Goal: Task Accomplishment & Management: Manage account settings

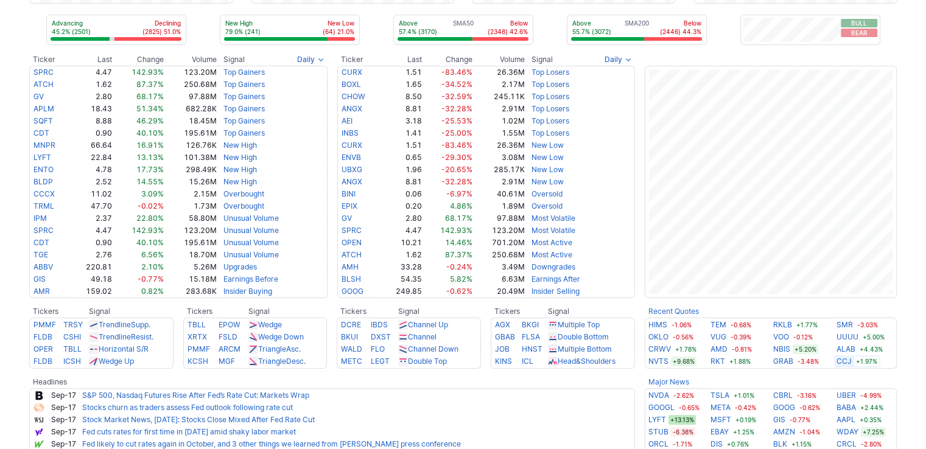
scroll to position [243, 0]
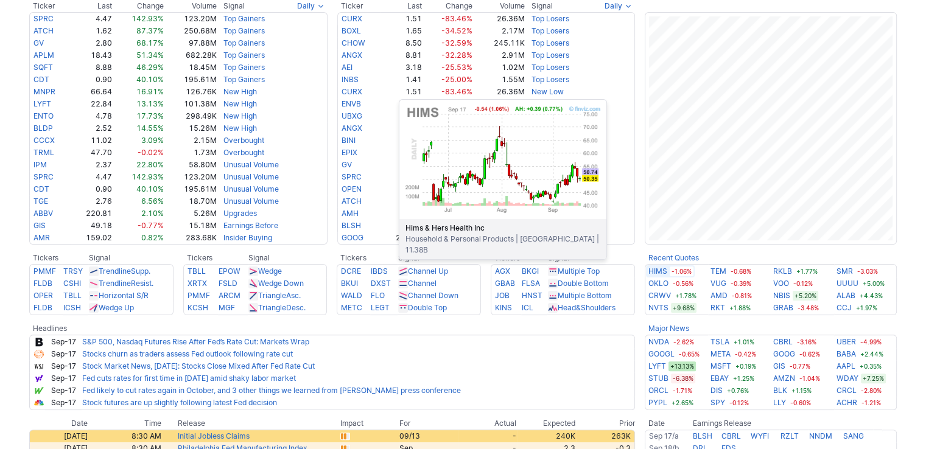
click at [660, 267] on link "HIMS" at bounding box center [657, 271] width 19 height 12
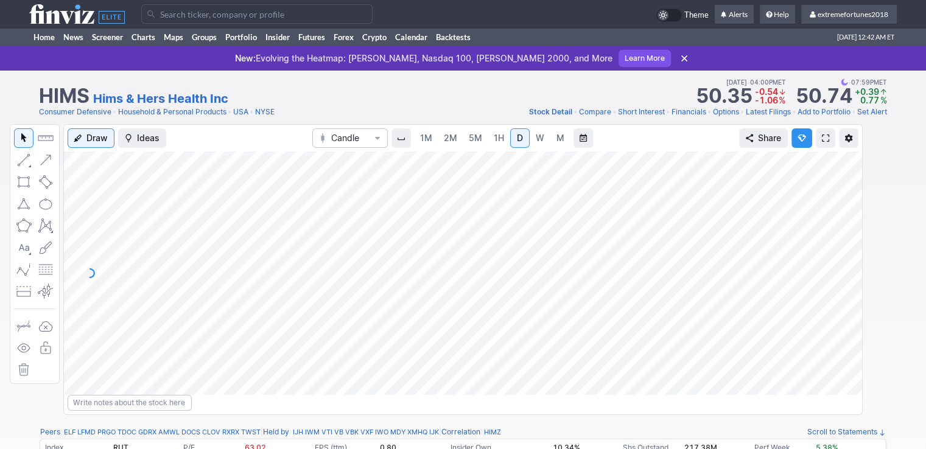
click at [494, 137] on span "1H" at bounding box center [499, 138] width 10 height 10
click at [41, 39] on link "Home" at bounding box center [44, 37] width 30 height 18
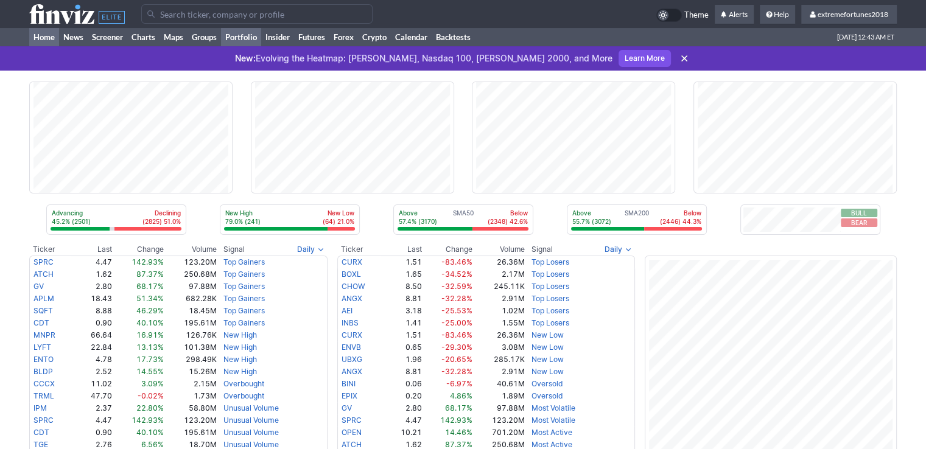
click at [241, 40] on link "Portfolio" at bounding box center [241, 37] width 40 height 18
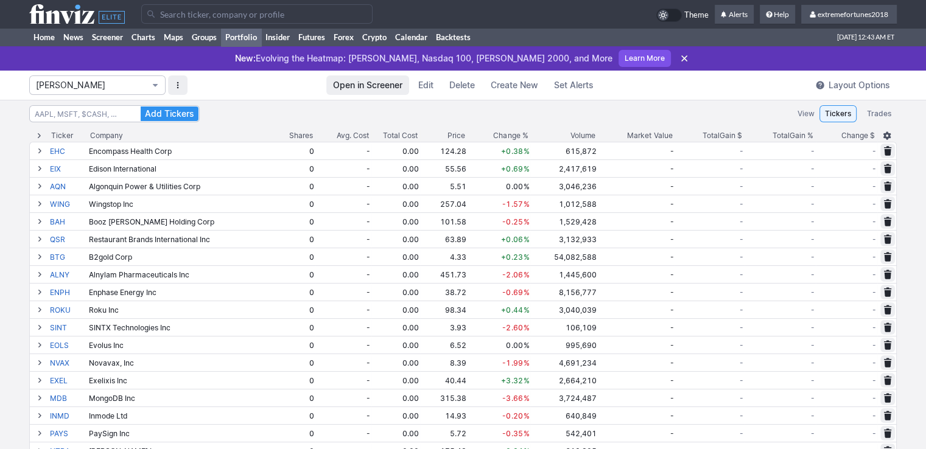
click at [85, 83] on span "Isabel_Watch" at bounding box center [91, 85] width 111 height 12
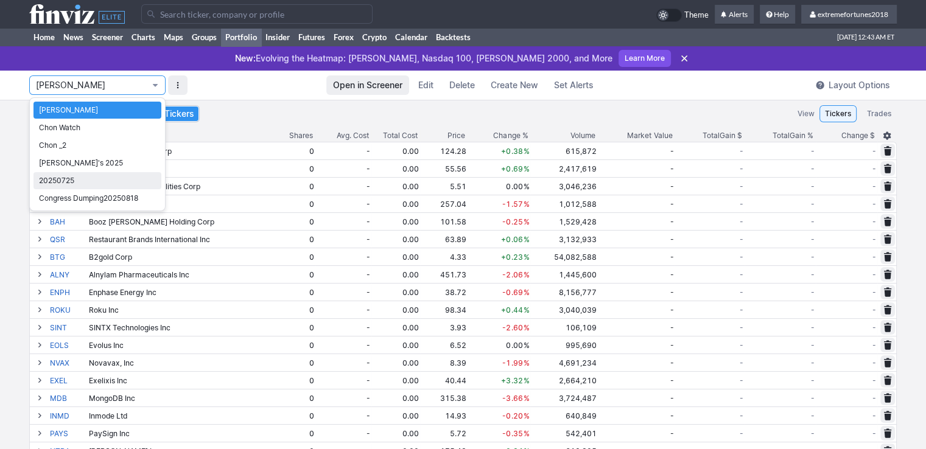
click at [88, 178] on span "20250725" at bounding box center [97, 181] width 117 height 12
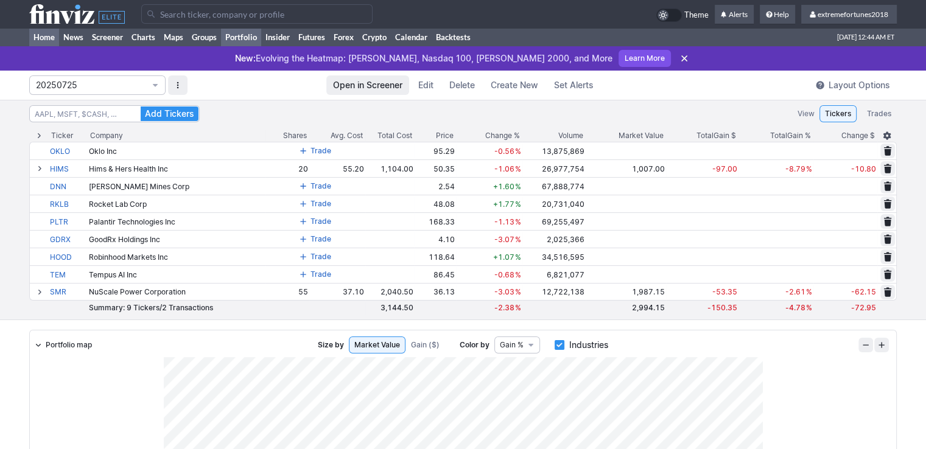
click at [49, 37] on link "Home" at bounding box center [44, 37] width 30 height 18
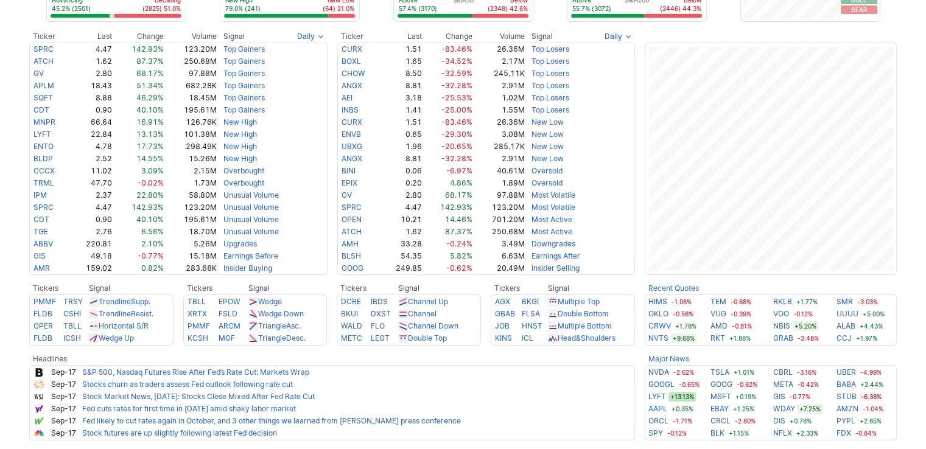
scroll to position [122, 0]
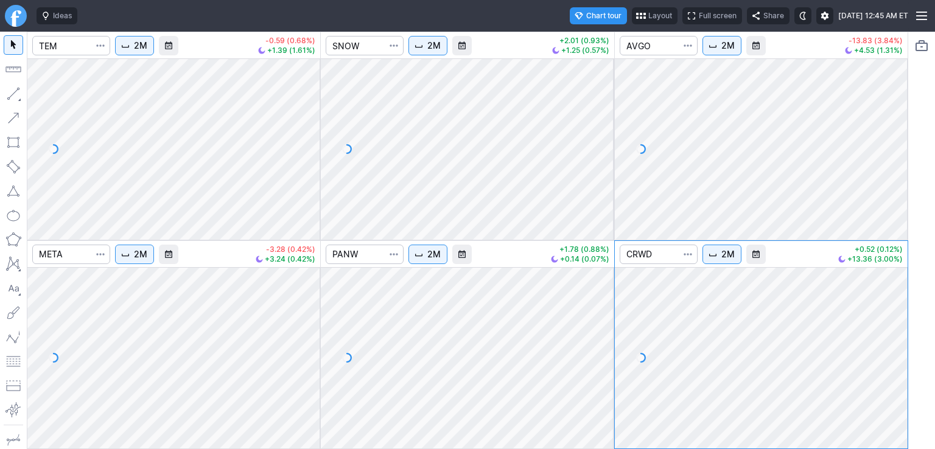
drag, startPoint x: 892, startPoint y: 83, endPoint x: 896, endPoint y: 136, distance: 52.5
click at [896, 136] on div at bounding box center [895, 146] width 26 height 151
